Goal: Find contact information: Find contact information

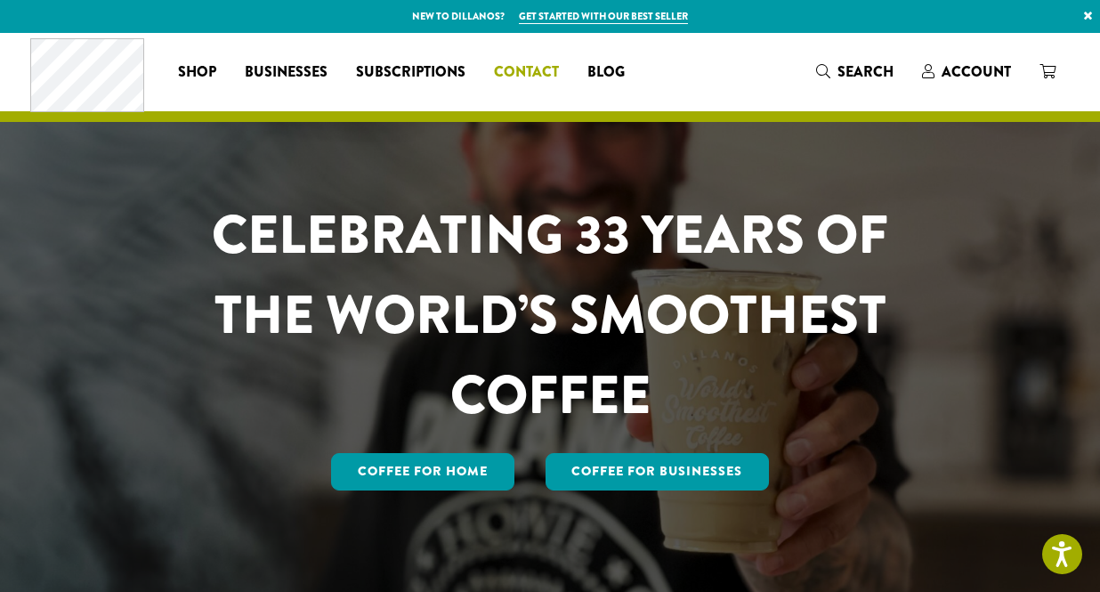
click at [539, 71] on span "Contact" at bounding box center [526, 72] width 65 height 22
click at [535, 69] on span "Contact" at bounding box center [526, 72] width 65 height 22
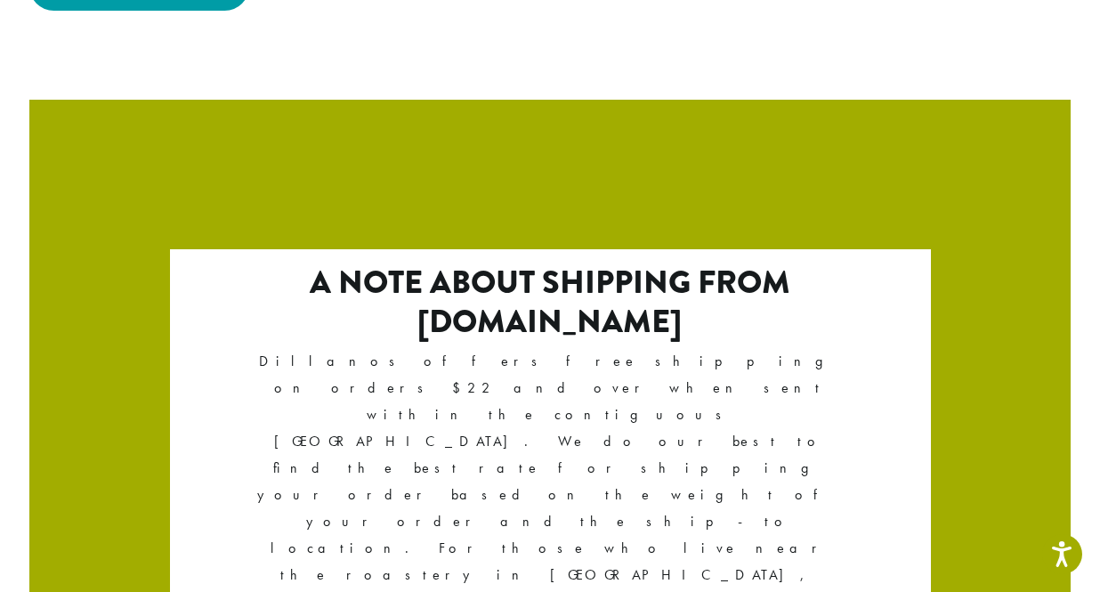
scroll to position [3168, 0]
